Goal: Task Accomplishment & Management: Use online tool/utility

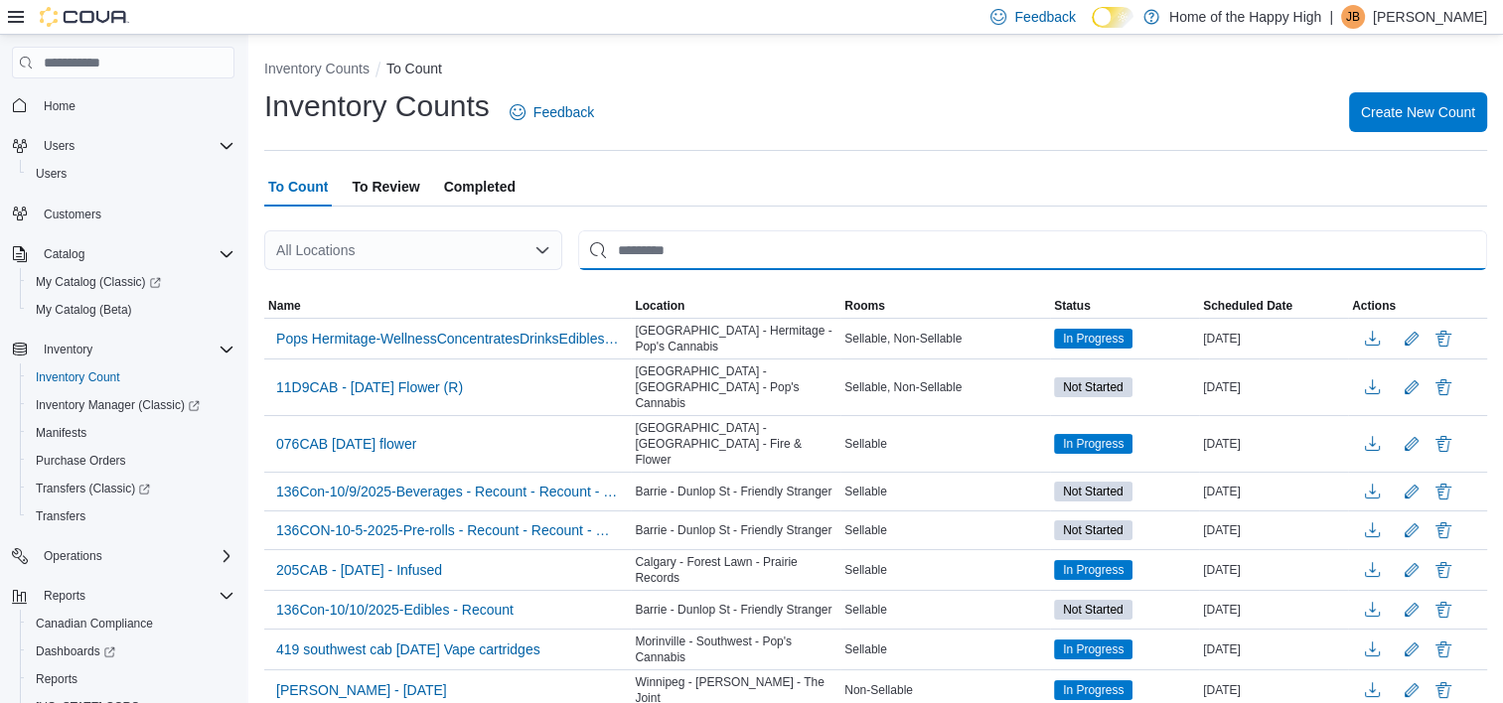
click at [683, 260] on input "This is a search bar. After typing your query, hit enter to filter the results …" at bounding box center [1032, 250] width 909 height 40
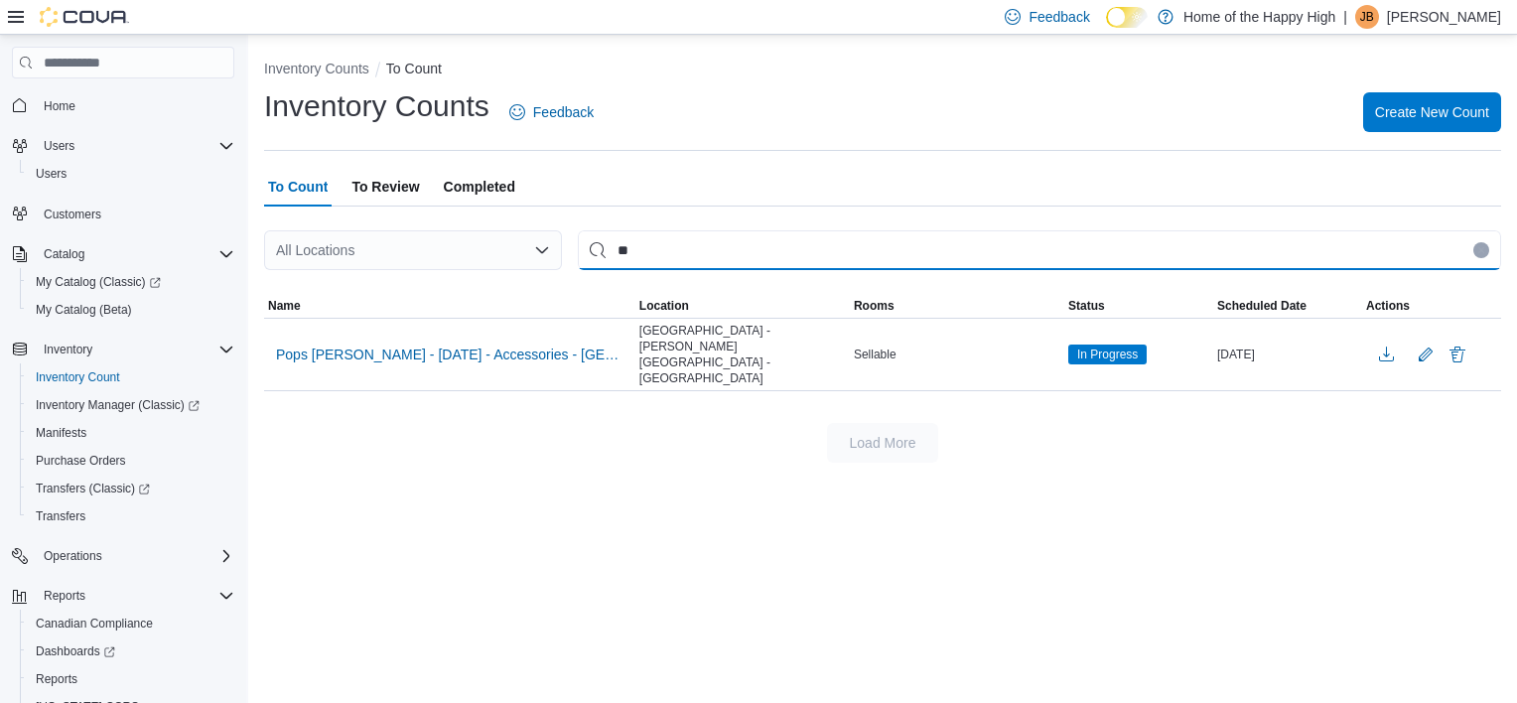
type input "*"
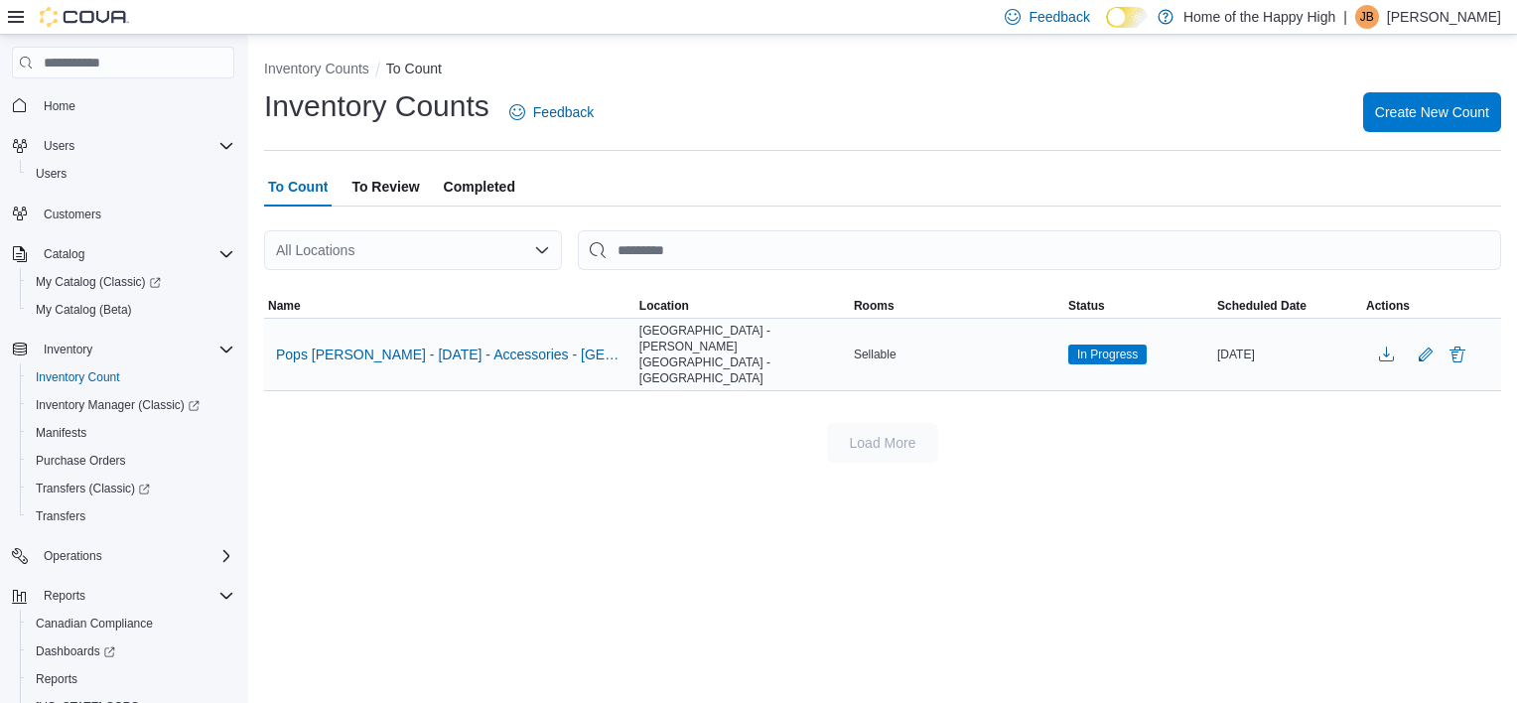
click at [794, 338] on span "[GEOGRAPHIC_DATA] - [PERSON_NAME][GEOGRAPHIC_DATA] - [GEOGRAPHIC_DATA]" at bounding box center [743, 355] width 207 height 64
drag, startPoint x: 794, startPoint y: 338, endPoint x: 743, endPoint y: 340, distance: 51.7
click at [743, 340] on span "[GEOGRAPHIC_DATA] - [PERSON_NAME][GEOGRAPHIC_DATA] - [GEOGRAPHIC_DATA]" at bounding box center [743, 355] width 207 height 64
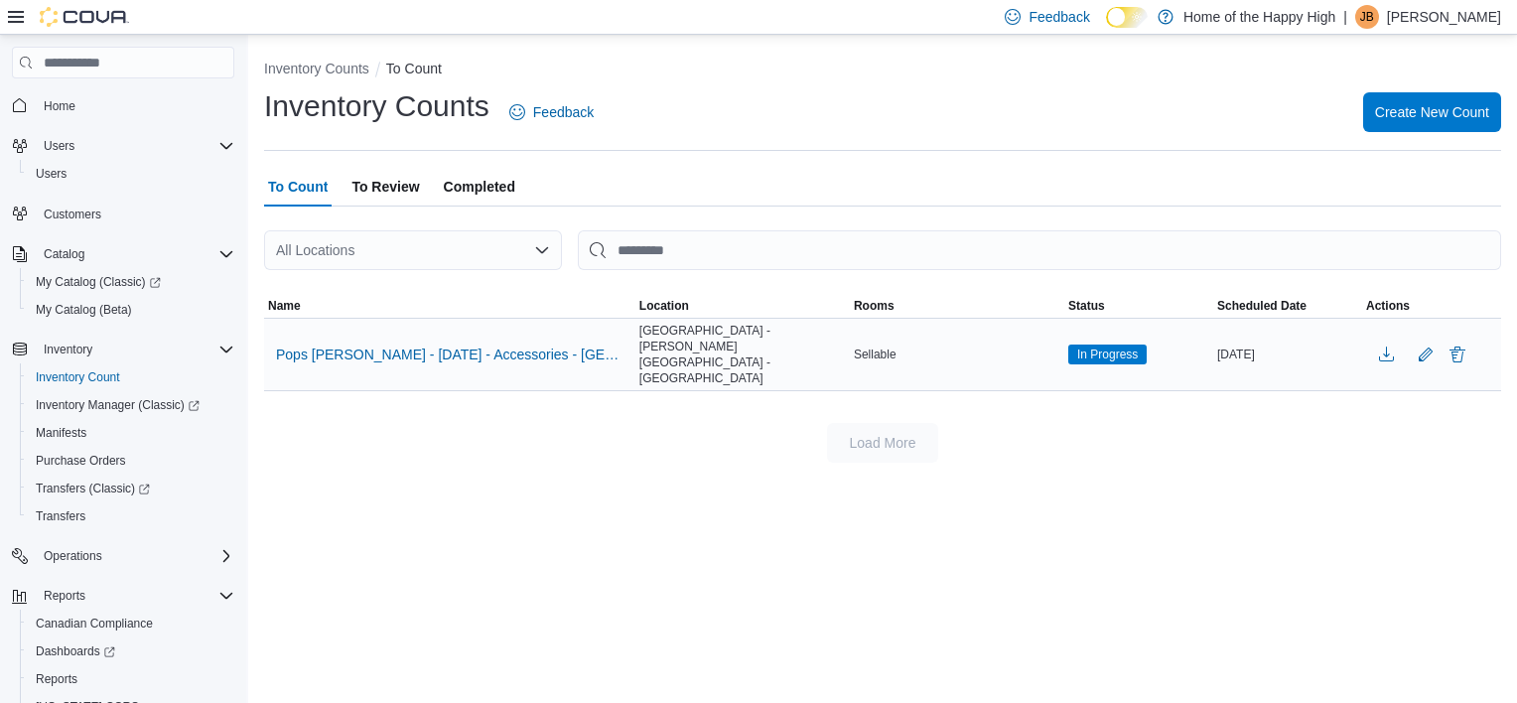
click at [743, 340] on span "[GEOGRAPHIC_DATA] - [PERSON_NAME][GEOGRAPHIC_DATA] - [GEOGRAPHIC_DATA]" at bounding box center [743, 355] width 207 height 64
click at [540, 347] on span "Pops [PERSON_NAME] - [DATE] - Accessories - [GEOGRAPHIC_DATA] - [PERSON_NAME][G…" at bounding box center [450, 355] width 348 height 20
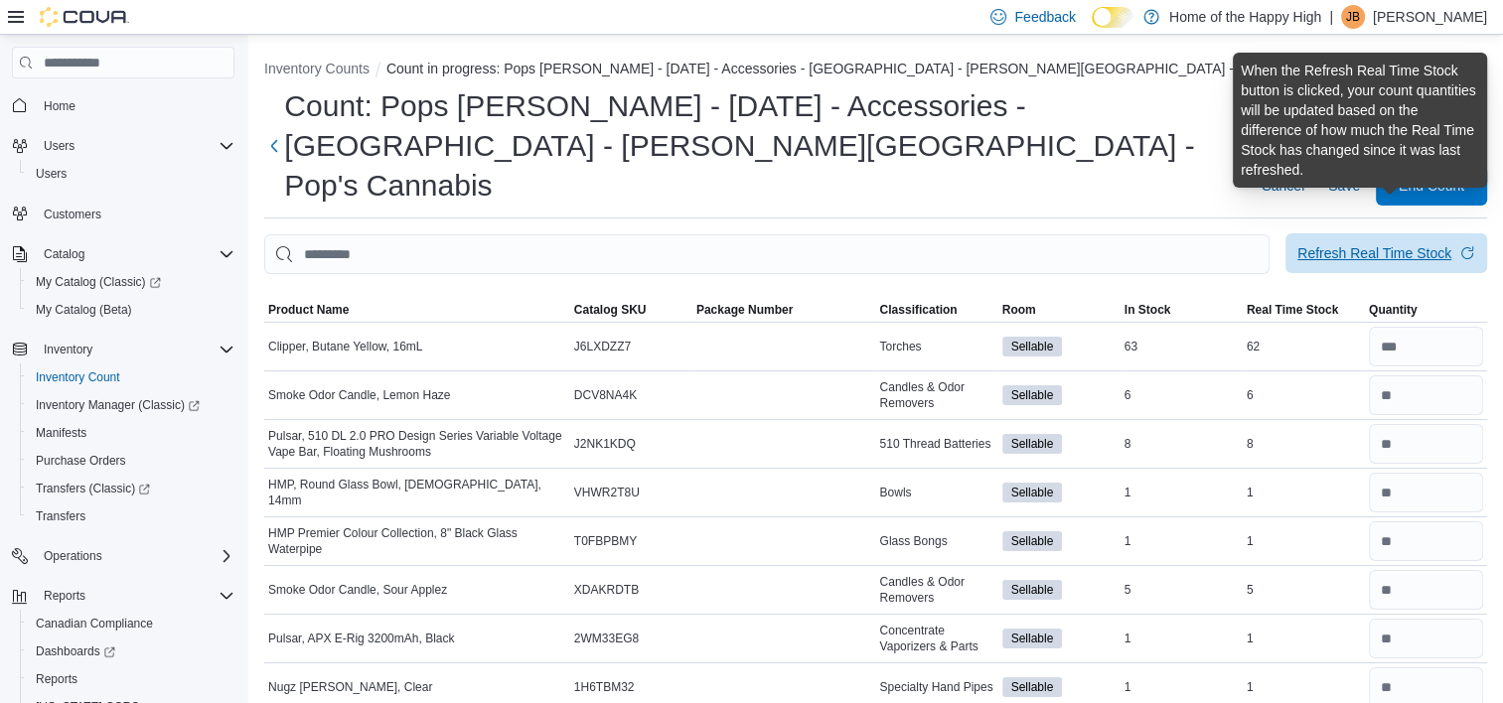
click at [1389, 243] on div "Refresh Real Time Stock" at bounding box center [1374, 253] width 154 height 20
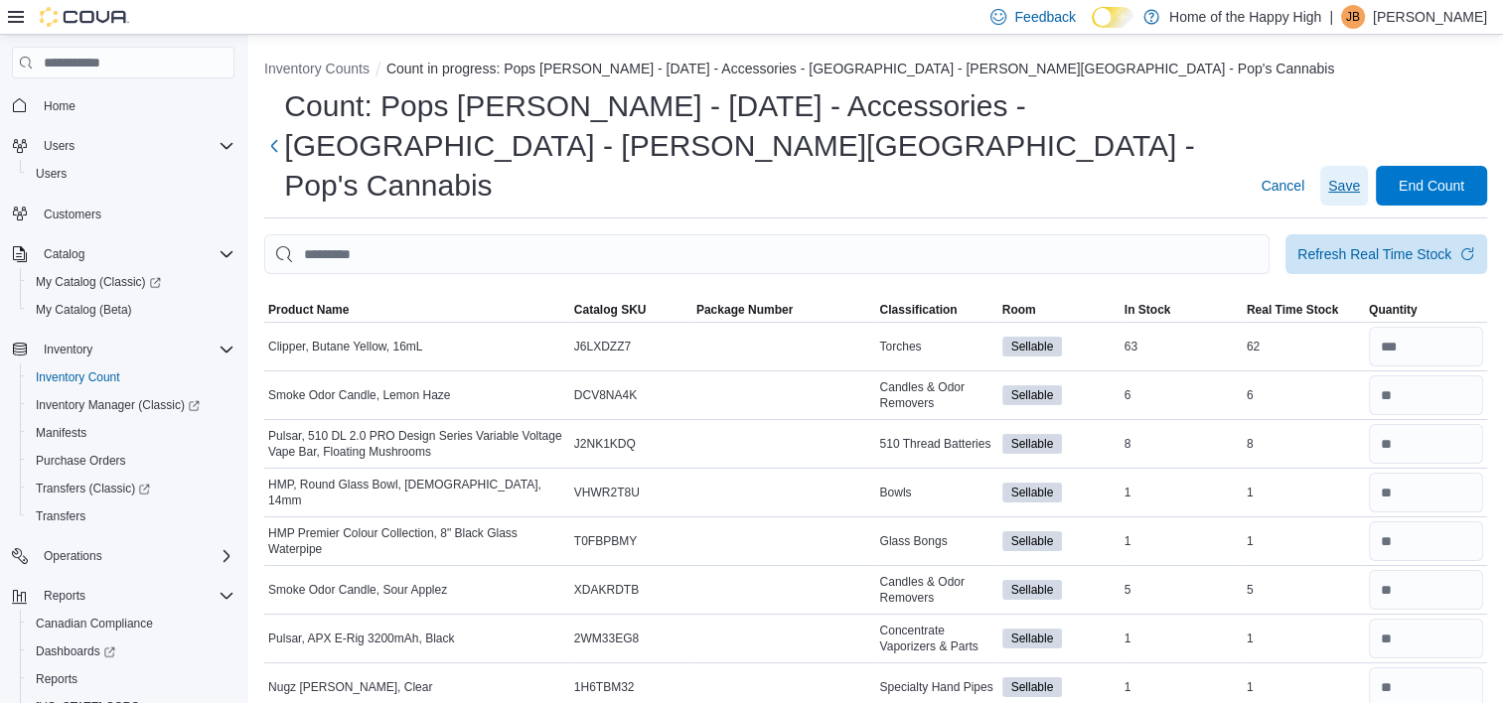
click at [1348, 176] on span "Save" at bounding box center [1344, 186] width 32 height 20
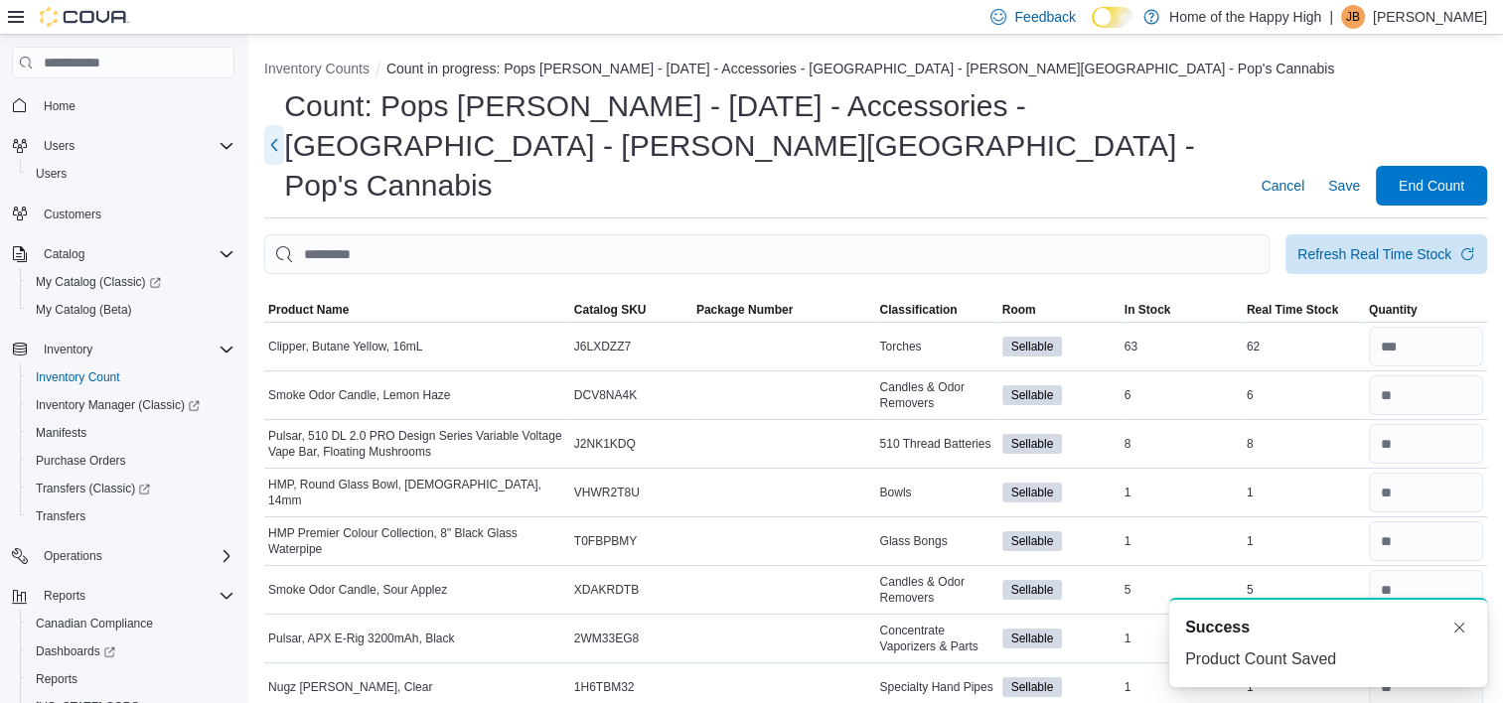
click at [282, 127] on button "Next" at bounding box center [274, 145] width 20 height 40
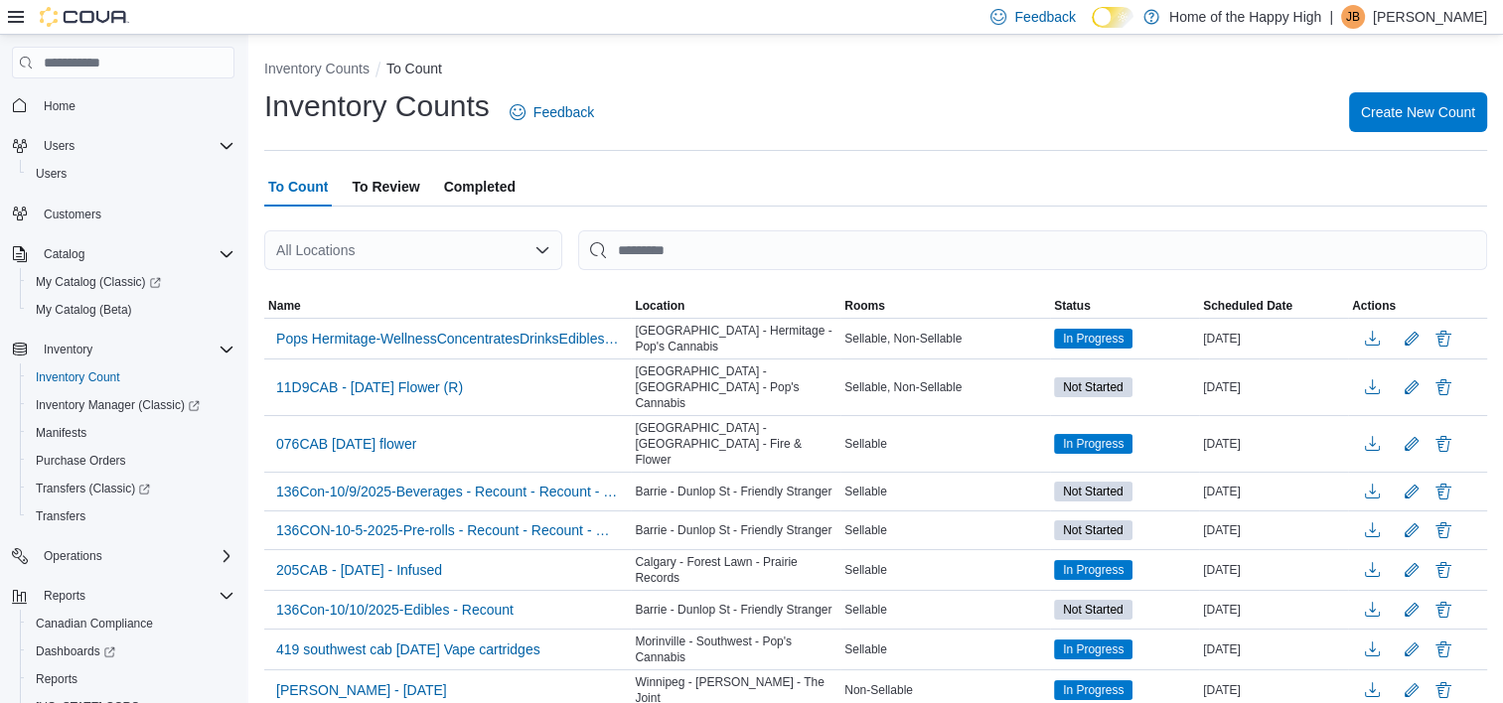
click at [392, 194] on span "To Review" at bounding box center [386, 187] width 68 height 40
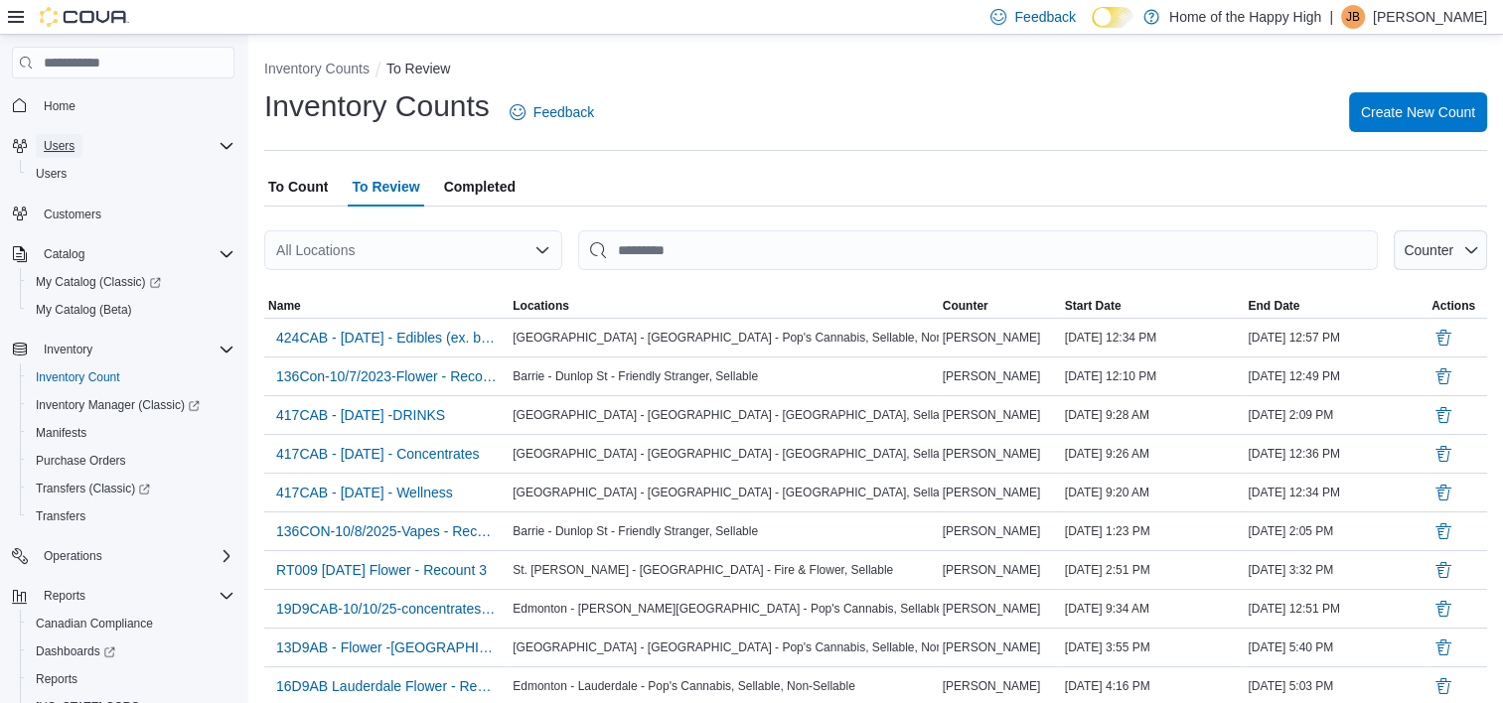
click at [68, 143] on span "Users" at bounding box center [59, 146] width 31 height 16
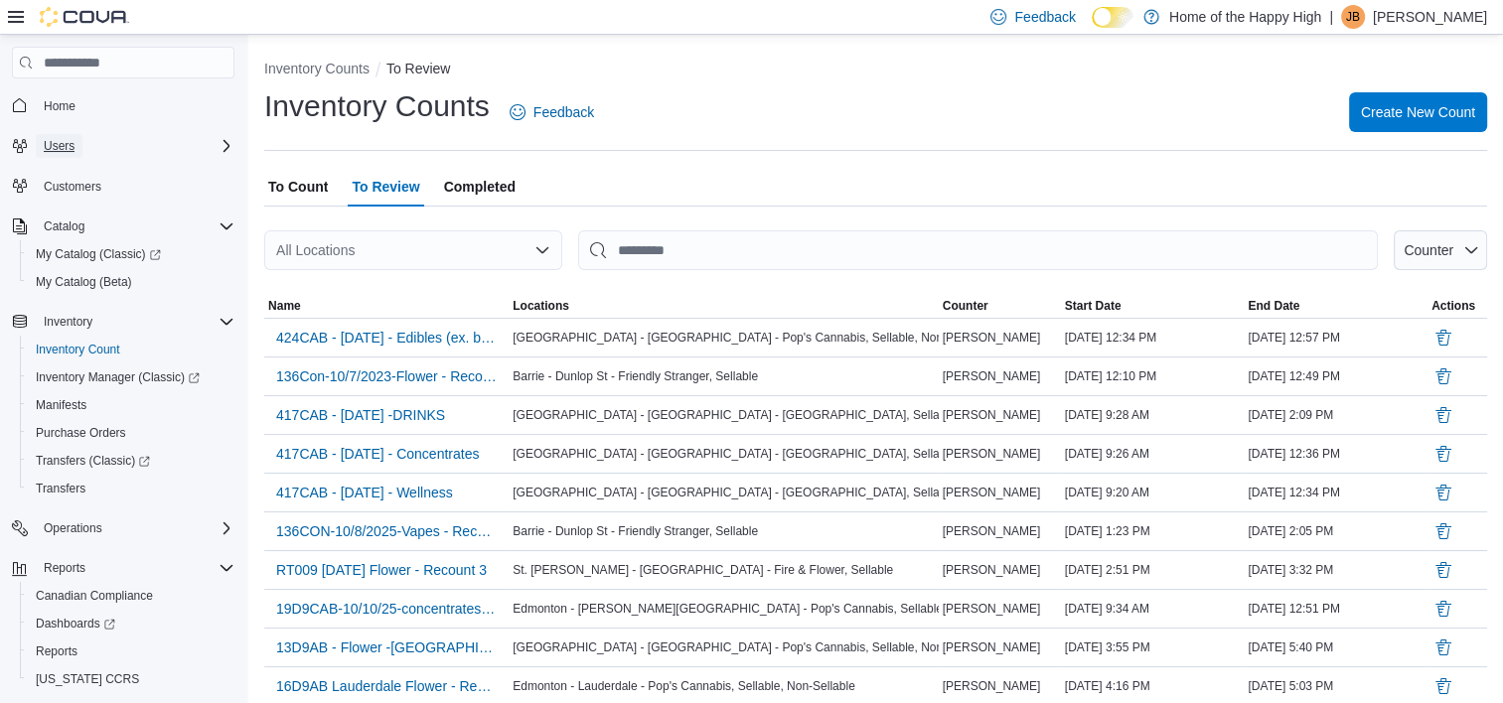
click at [68, 143] on span "Users" at bounding box center [59, 146] width 31 height 16
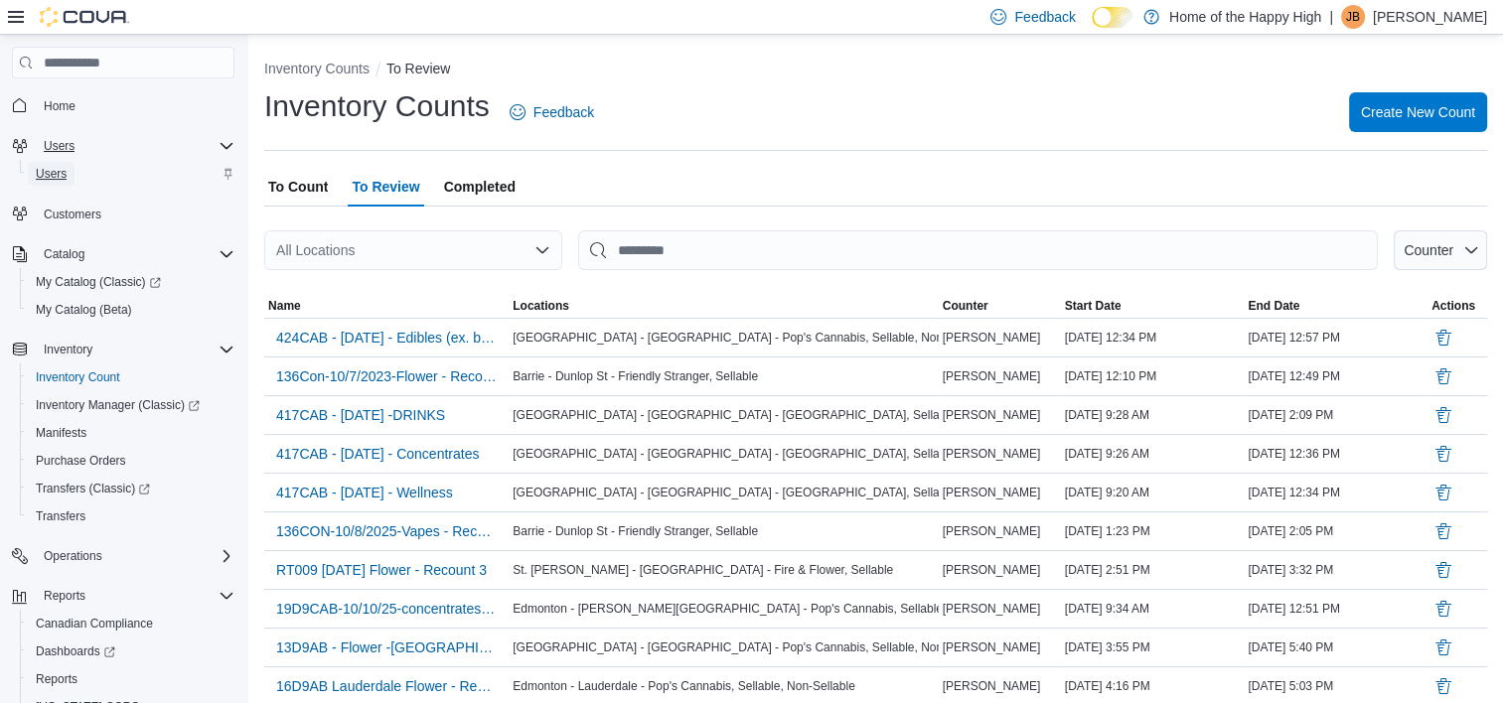
click at [57, 175] on span "Users" at bounding box center [51, 174] width 31 height 16
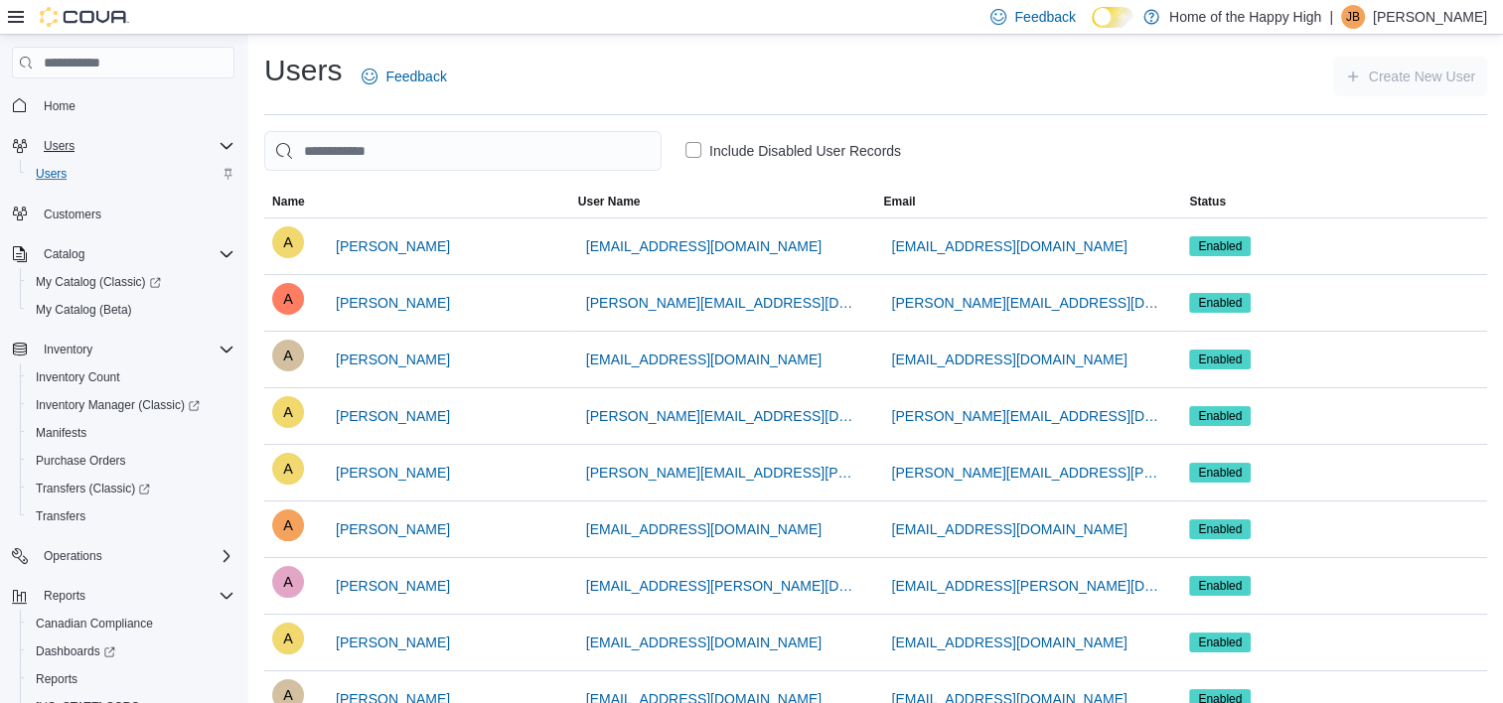
click at [69, 87] on div "Home" at bounding box center [123, 104] width 222 height 37
click at [57, 107] on span "Home" at bounding box center [60, 106] width 32 height 16
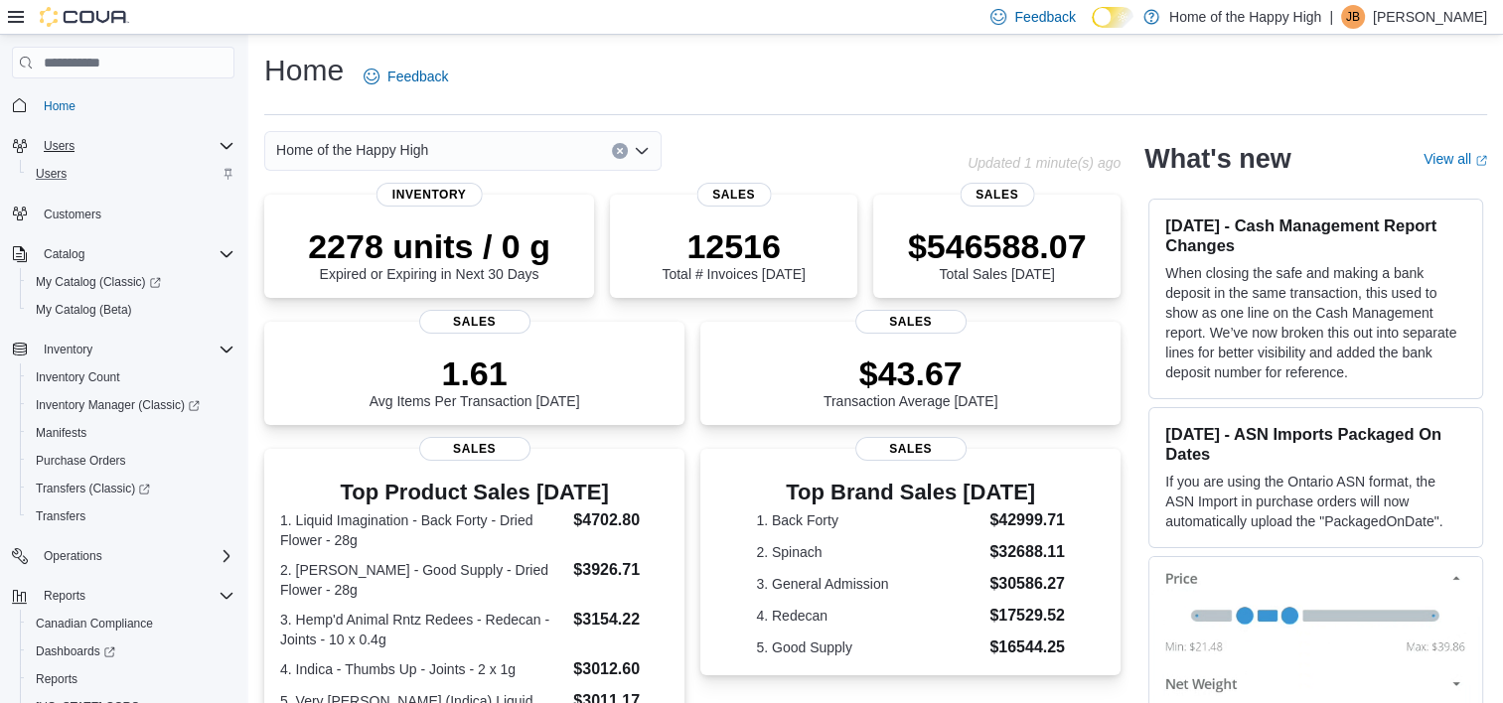
click at [842, 120] on div "Home Feedback Home of the Happy High Updated 1 minute(s) ago 2278 units / 0 g E…" at bounding box center [875, 621] width 1254 height 1173
click at [645, 149] on icon "Open list of options" at bounding box center [642, 151] width 12 height 6
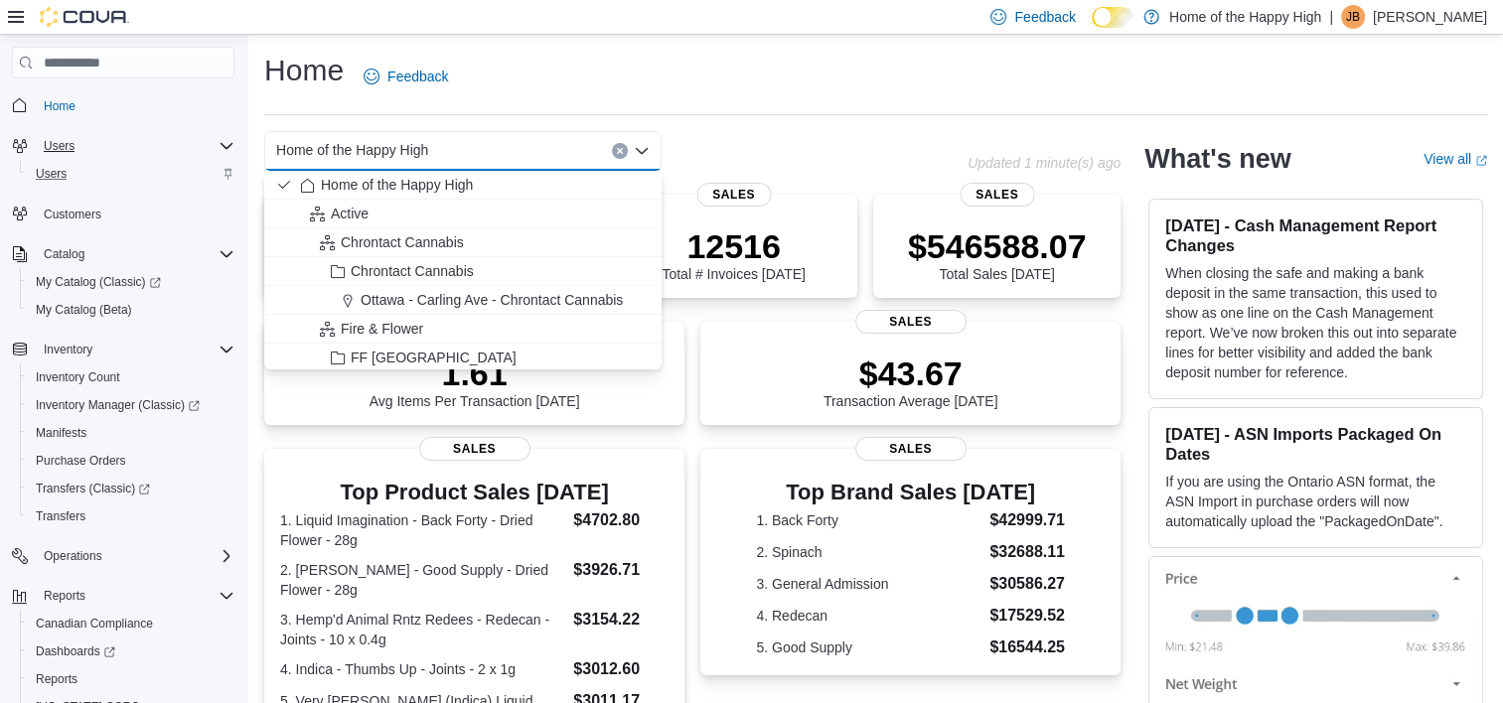
click at [645, 149] on icon "Close list of options" at bounding box center [642, 151] width 12 height 6
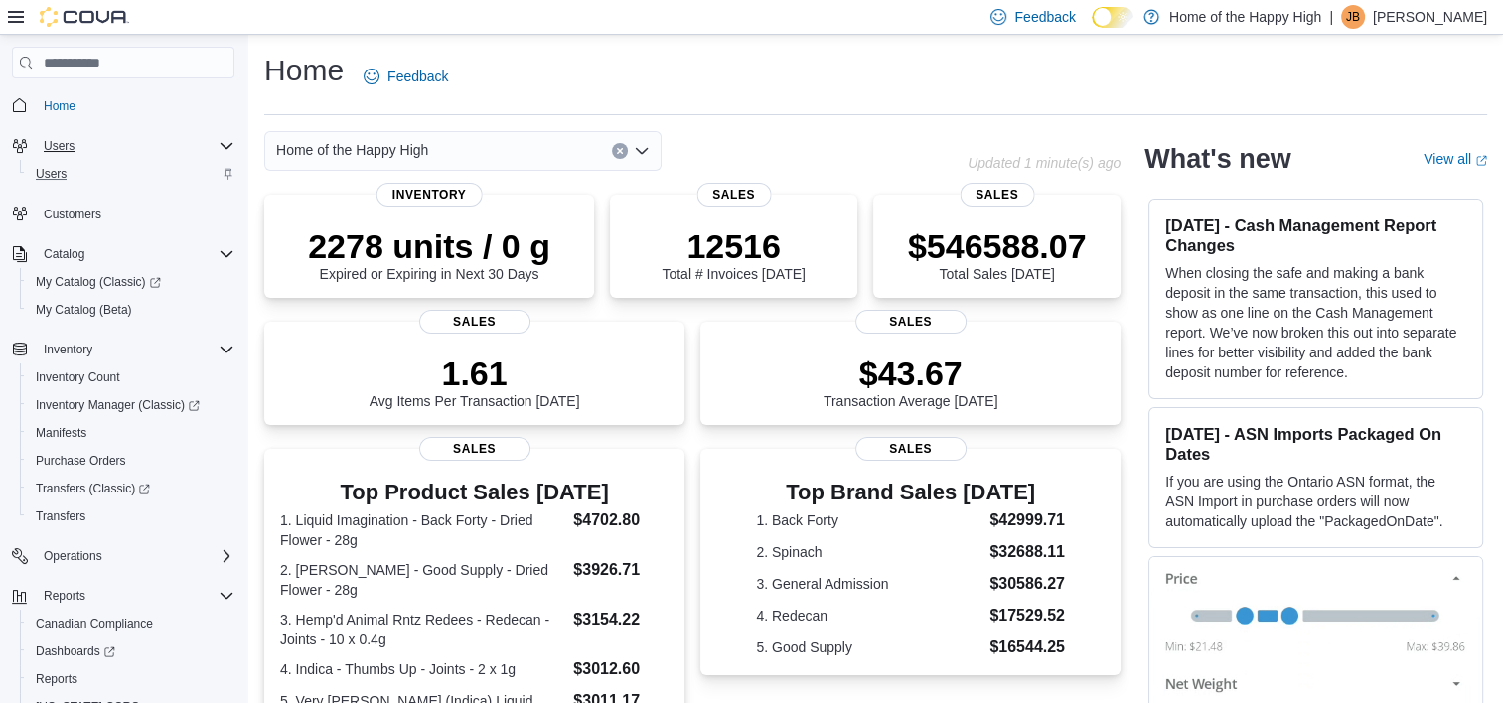
click at [852, 149] on div "Home of the Happy High" at bounding box center [615, 151] width 703 height 40
